Goal: Task Accomplishment & Management: Use online tool/utility

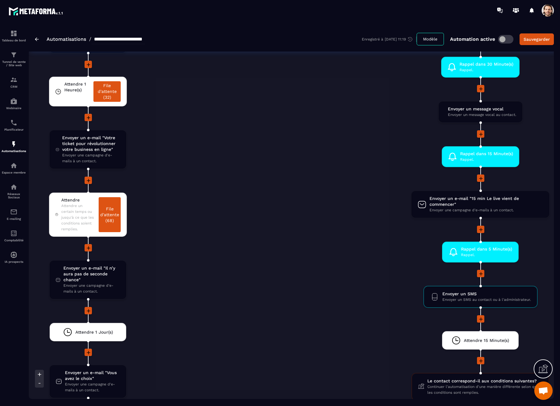
scroll to position [1281, 0]
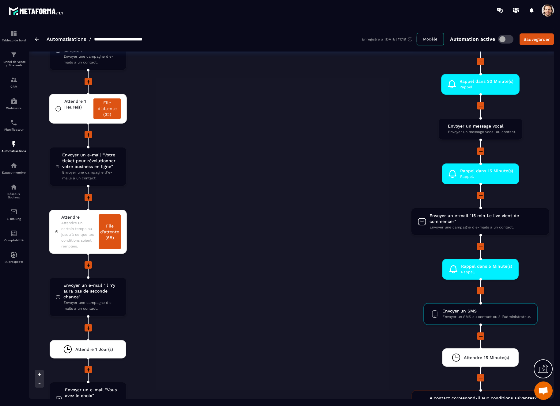
click at [164, 191] on li "Rappel dans 15 Minute(s) Rappel. drag-arrow" at bounding box center [480, 177] width 666 height 28
click at [83, 233] on span "Attendre un certain temps ou jusqu'à ce que les conditions soient remplies." at bounding box center [78, 234] width 34 height 29
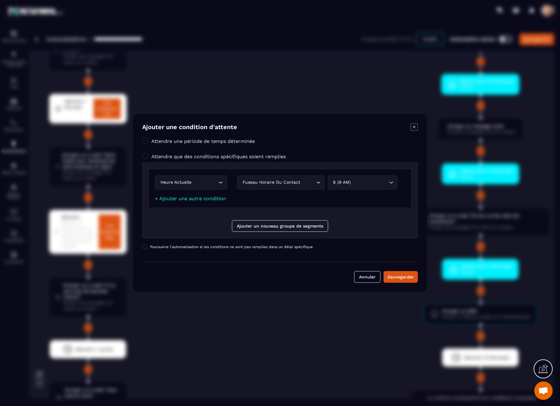
click at [413, 128] on icon "Modal window" at bounding box center [413, 126] width 7 height 7
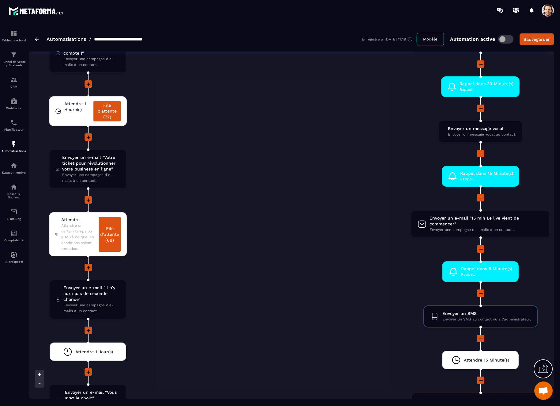
scroll to position [1274, 0]
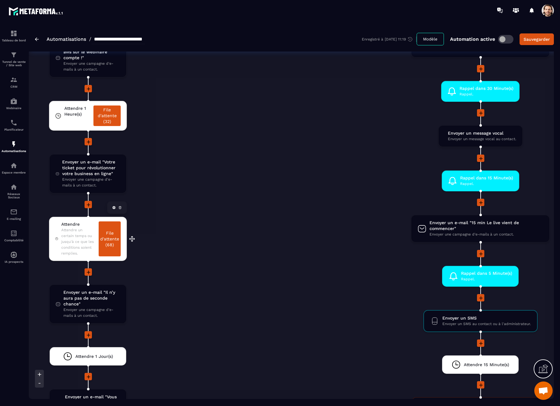
click at [115, 249] on link "File d'attente (68)" at bounding box center [110, 238] width 22 height 35
